Goal: Task Accomplishment & Management: Use online tool/utility

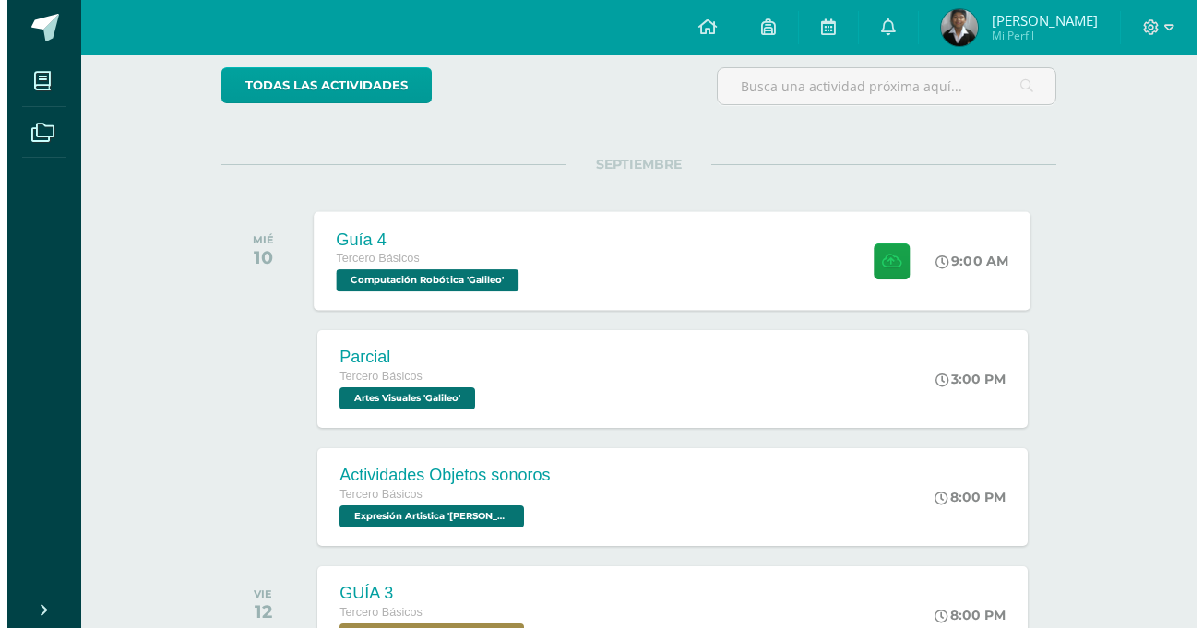
scroll to position [184, 0]
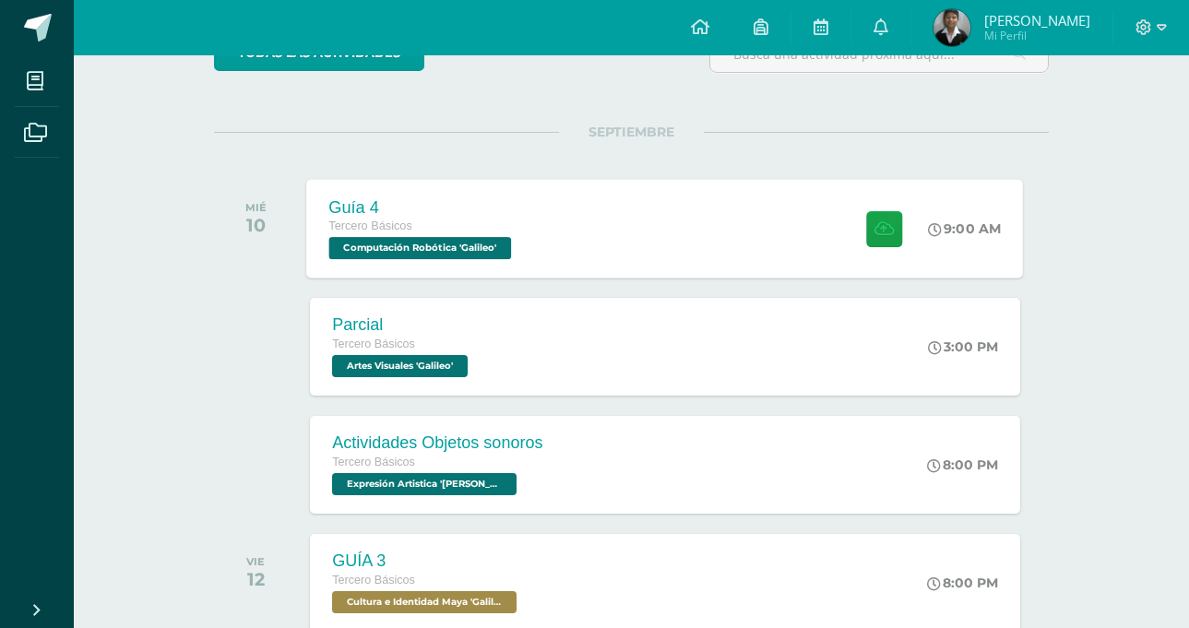
click at [529, 250] on div "Guía 4 Tercero Básicos Computación Robótica 'Galileo'" at bounding box center [422, 228] width 231 height 99
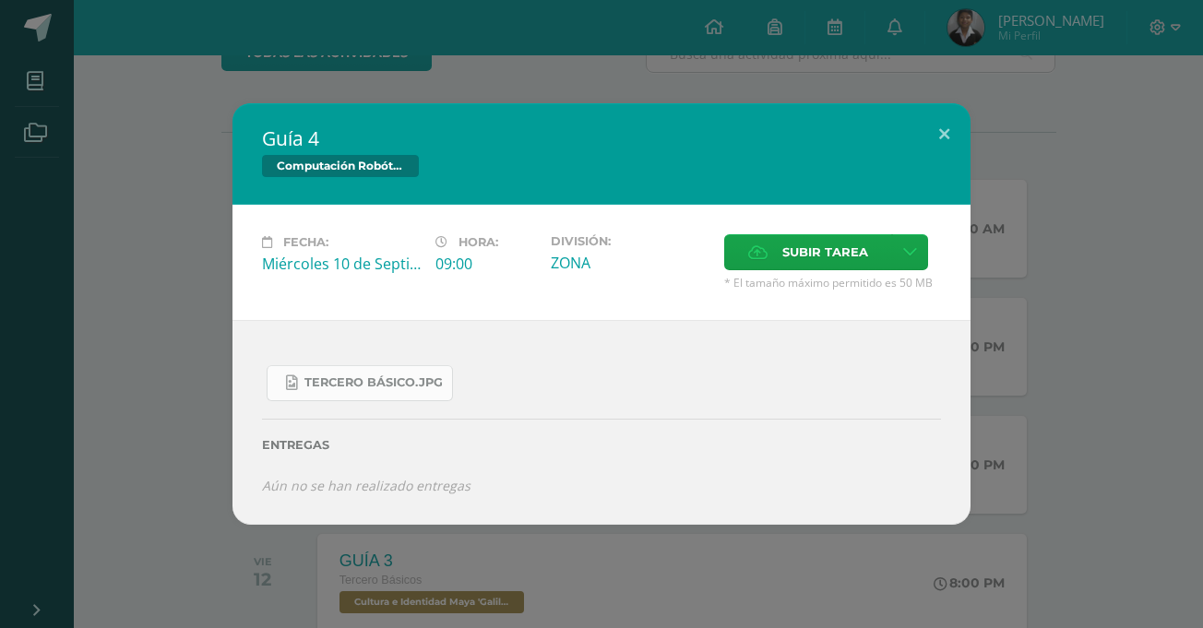
click at [409, 377] on span "Tercero Básico.jpg" at bounding box center [373, 382] width 138 height 15
click at [185, 277] on div "Guía 4 Computación Robótica Fecha: [DATE] Hora: 09:00 División: Subir tarea" at bounding box center [601, 313] width 1188 height 421
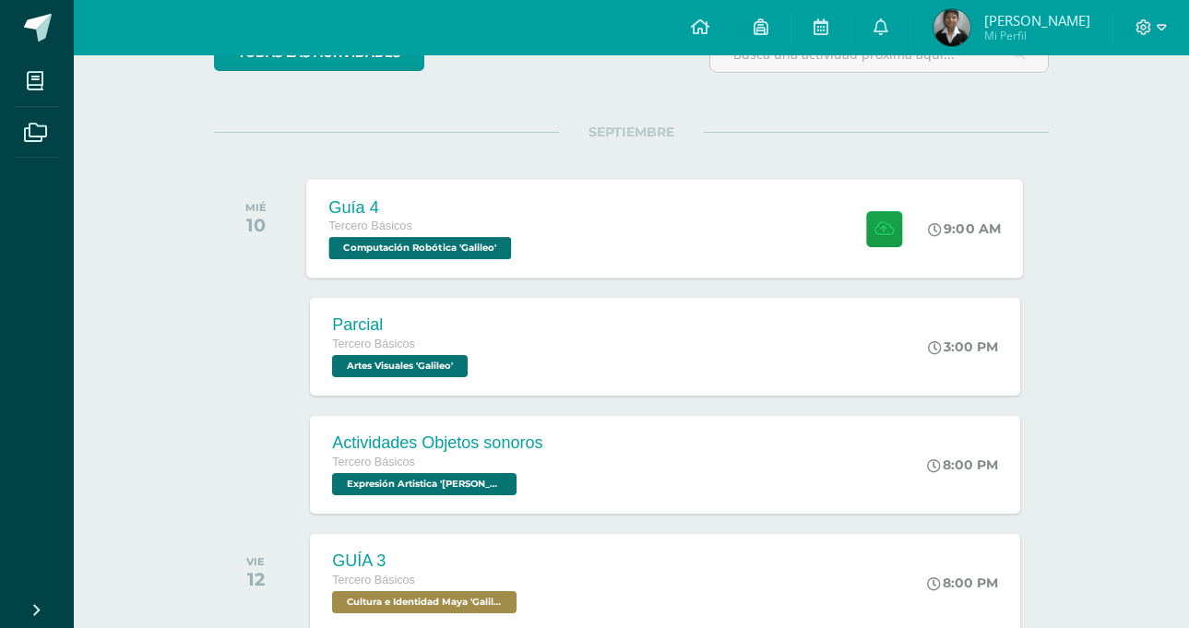
click at [557, 231] on div "Guía 4 Tercero Básicos Computación Robótica 'Galileo' 9:00 AM Guía 4 Computació…" at bounding box center [665, 228] width 717 height 99
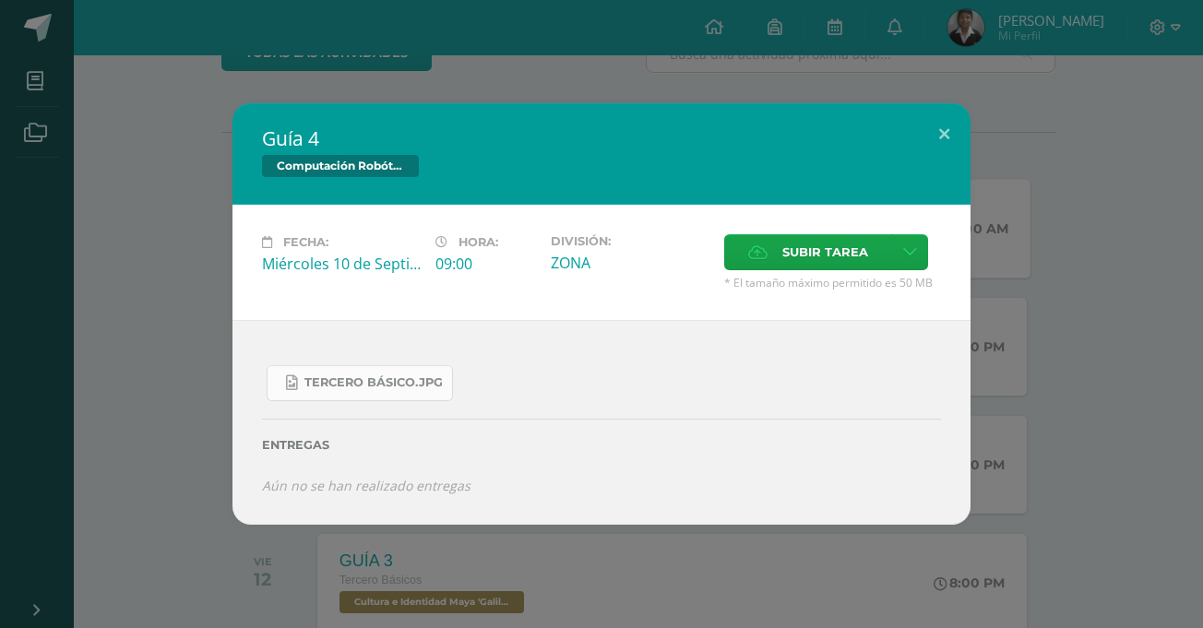
click at [413, 374] on link "Tercero Básico.jpg" at bounding box center [360, 383] width 186 height 36
click at [761, 235] on label "Subir tarea" at bounding box center [808, 252] width 168 height 36
click at [0, 0] on input "Subir tarea" at bounding box center [0, 0] width 0 height 0
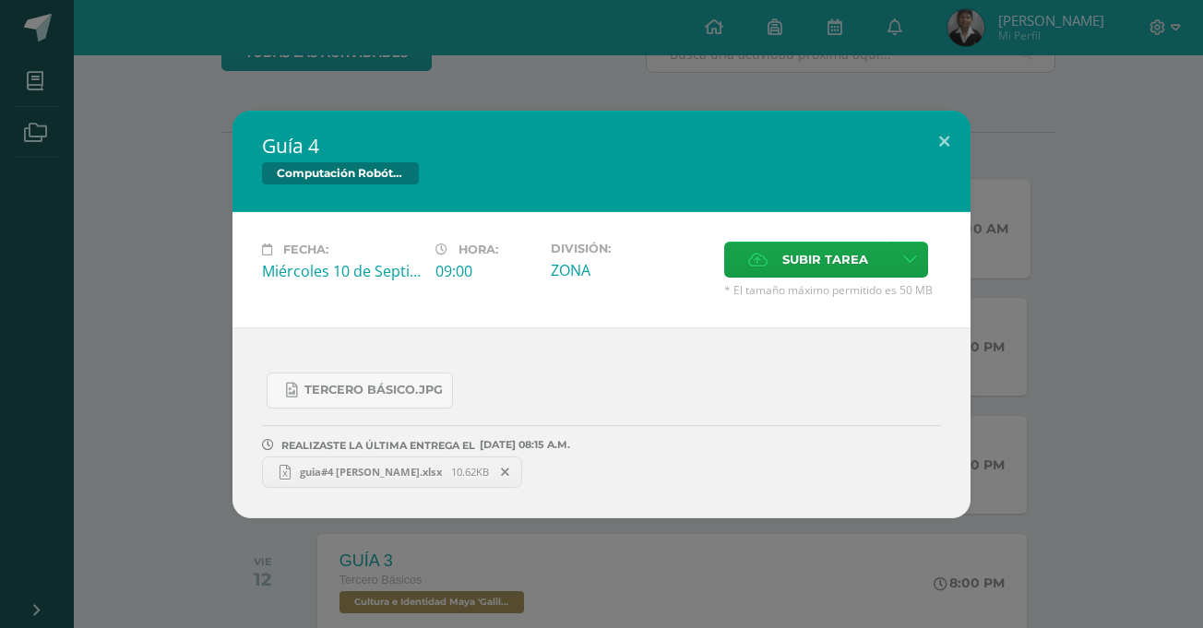
click at [193, 276] on div "Guía 4 Computación Robótica Fecha: [DATE] Hora: 09:00 División: Subir tarea" at bounding box center [601, 315] width 1188 height 408
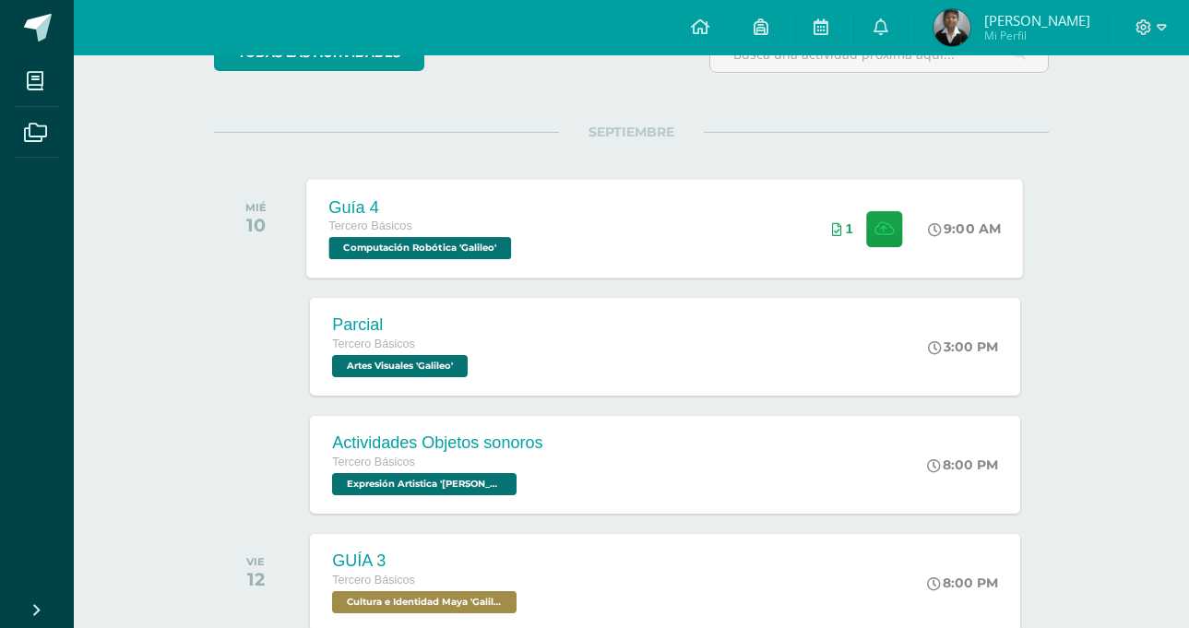
click at [453, 220] on div "Tercero Básicos" at bounding box center [422, 227] width 187 height 20
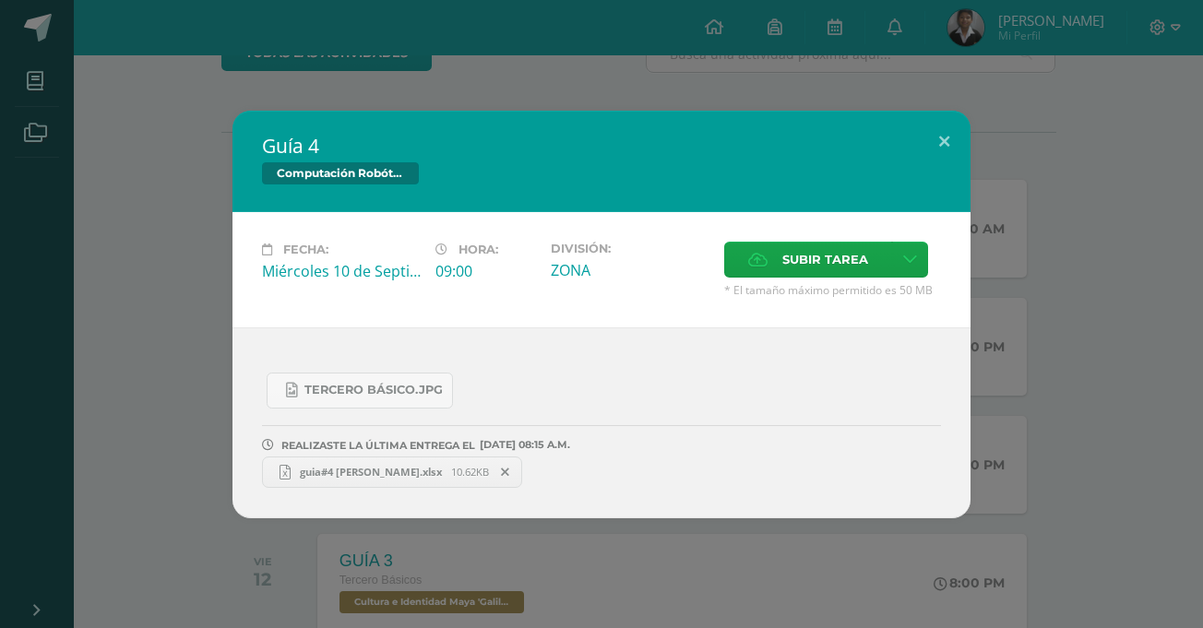
click at [420, 480] on link "guia#4 [PERSON_NAME].xlsx 10.62KB" at bounding box center [392, 471] width 260 height 31
